Goal: Task Accomplishment & Management: Manage account settings

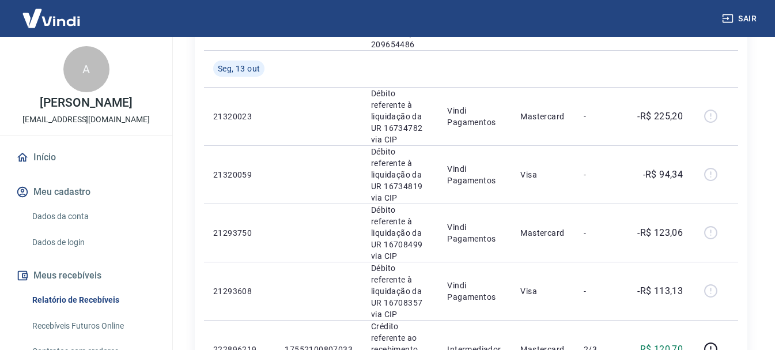
scroll to position [1153, 0]
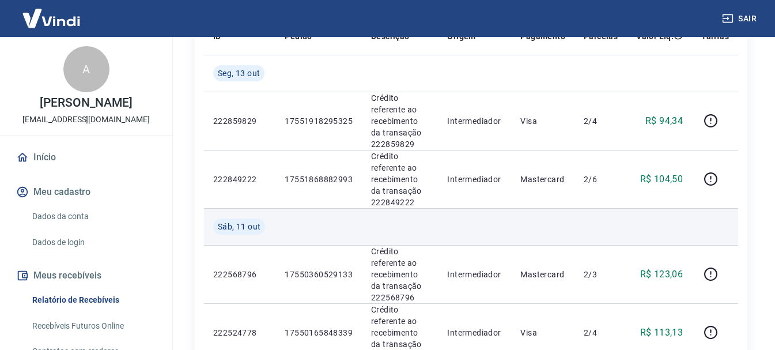
scroll to position [173, 0]
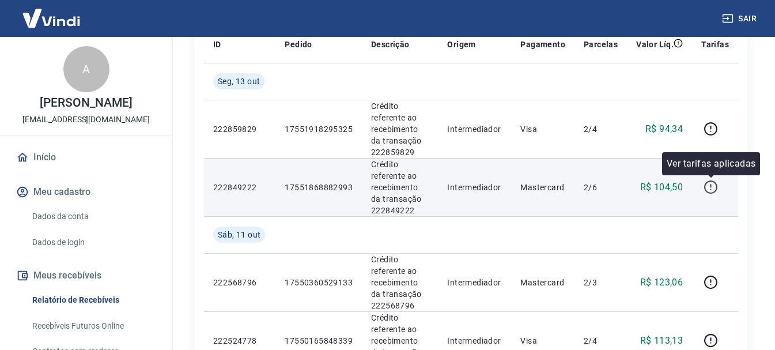
click at [710, 187] on icon "button" at bounding box center [711, 187] width 14 height 14
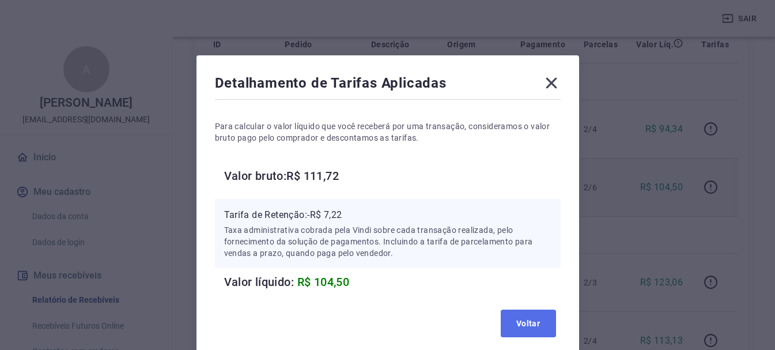
click at [535, 322] on button "Voltar" at bounding box center [528, 324] width 55 height 28
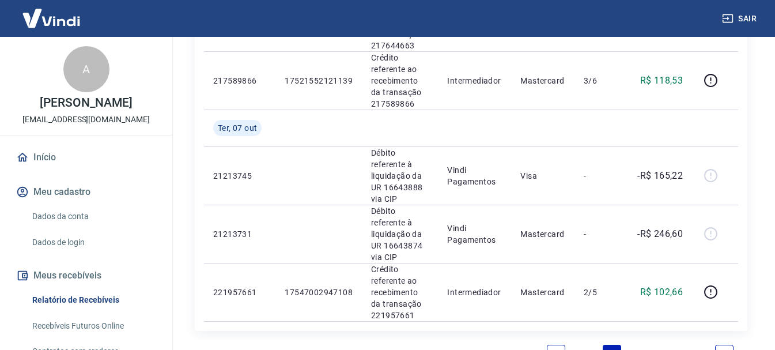
scroll to position [1381, 0]
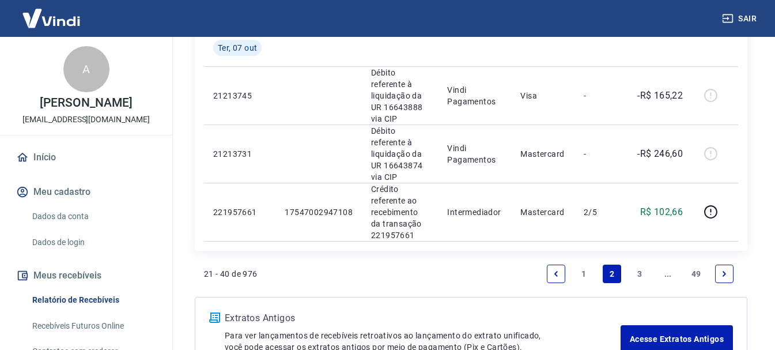
click at [586, 265] on link "1" at bounding box center [584, 274] width 18 height 18
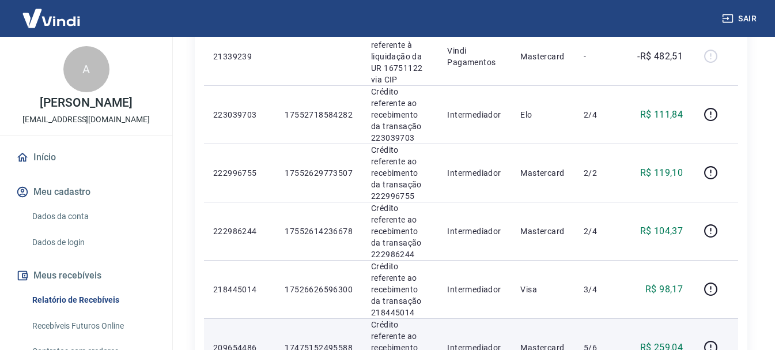
scroll to position [786, 0]
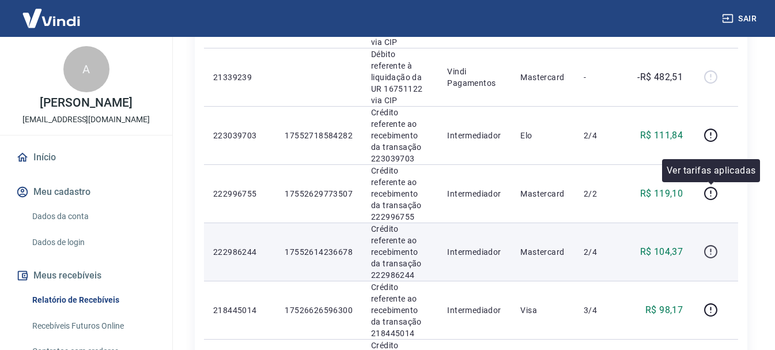
click at [707, 244] on icon "button" at bounding box center [711, 251] width 14 height 14
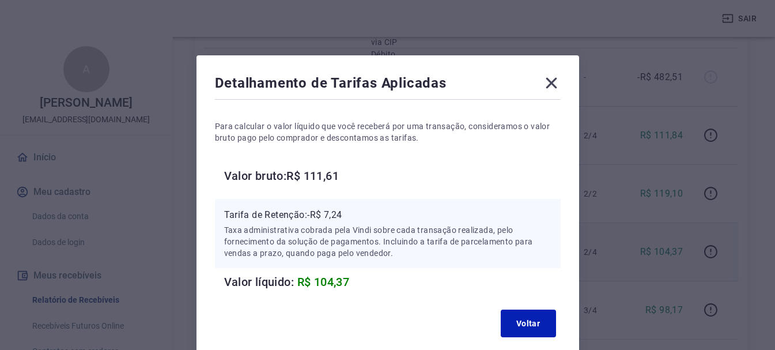
click at [551, 82] on icon at bounding box center [551, 83] width 11 height 11
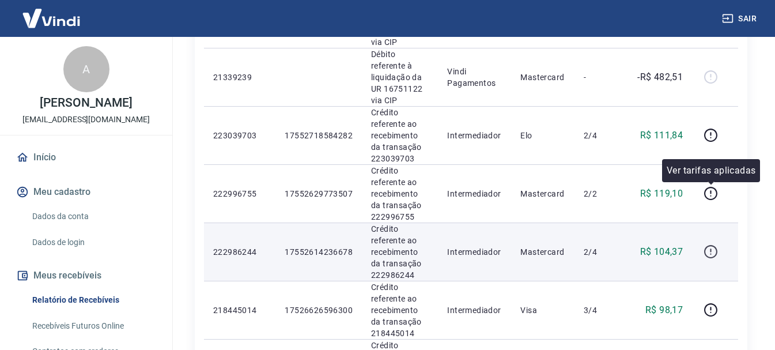
click at [713, 244] on icon "button" at bounding box center [711, 251] width 14 height 14
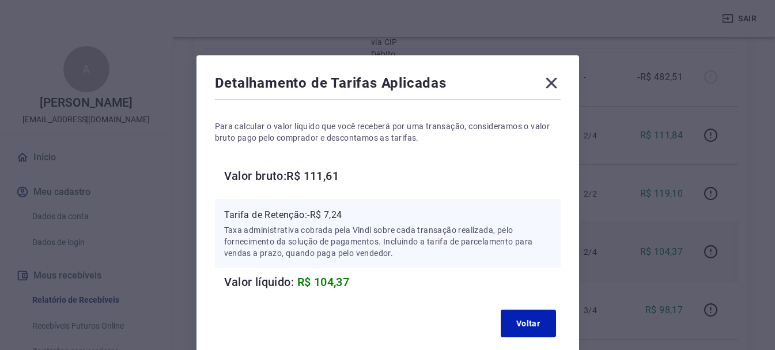
click at [552, 83] on icon at bounding box center [551, 83] width 11 height 11
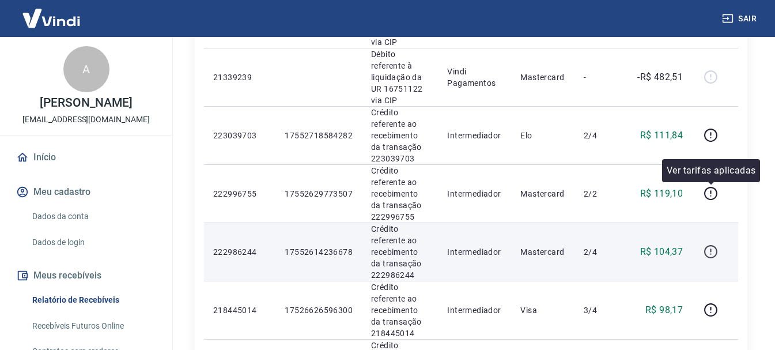
click at [710, 244] on icon "button" at bounding box center [711, 251] width 14 height 14
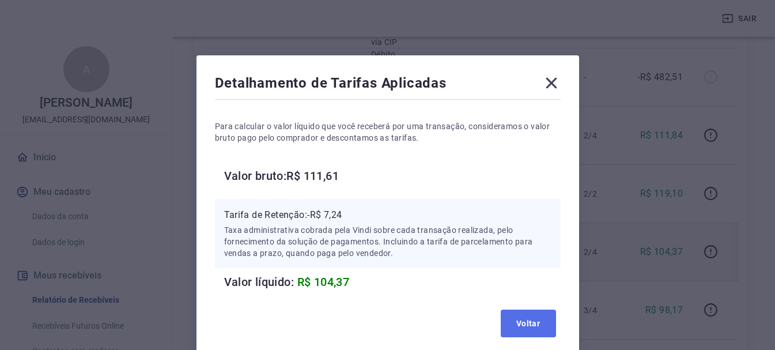
click at [532, 315] on button "Voltar" at bounding box center [528, 324] width 55 height 28
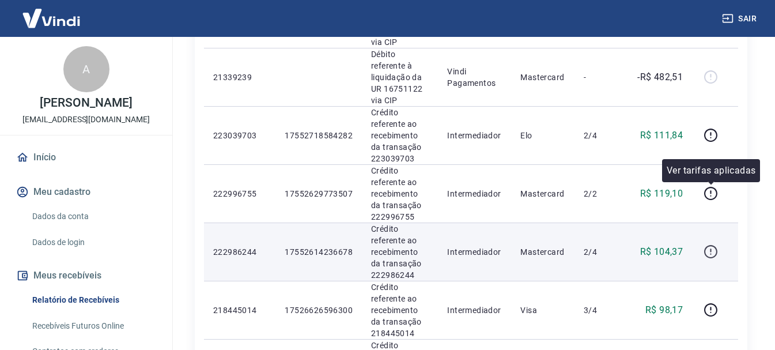
click at [713, 244] on icon "button" at bounding box center [711, 251] width 14 height 14
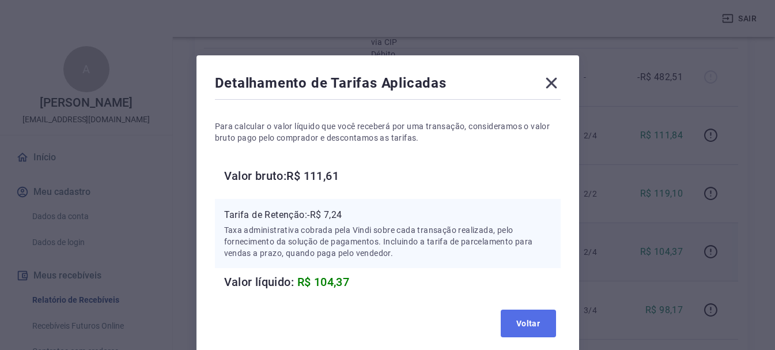
click at [538, 323] on button "Voltar" at bounding box center [528, 324] width 55 height 28
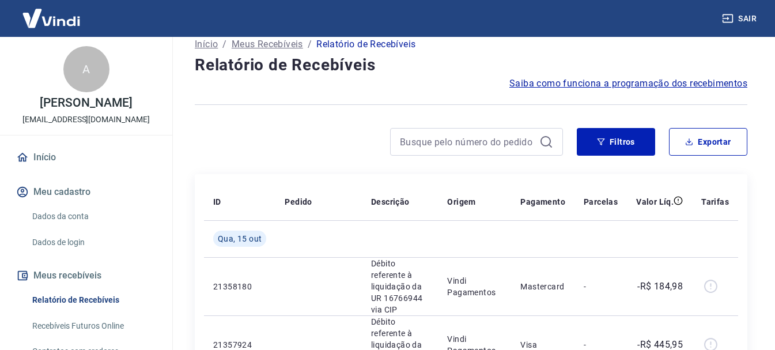
scroll to position [0, 0]
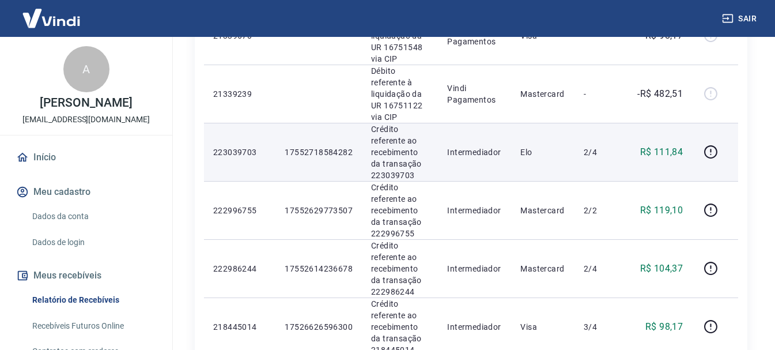
scroll to position [807, 0]
